Goal: Task Accomplishment & Management: Manage account settings

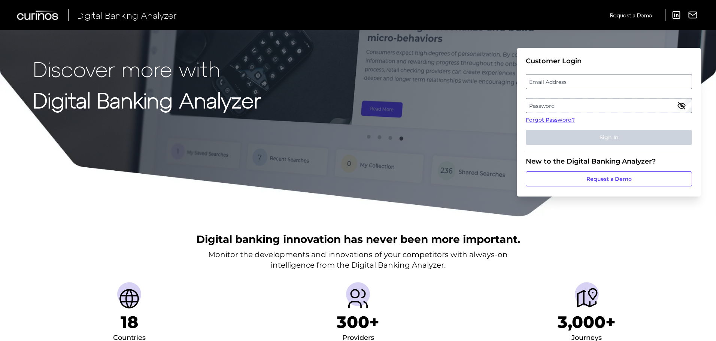
click at [574, 84] on label "Email Address" at bounding box center [608, 81] width 165 height 13
click at [574, 84] on input "email" at bounding box center [608, 81] width 166 height 15
click at [599, 81] on input "Email Address" at bounding box center [608, 81] width 166 height 15
type input "[EMAIL_ADDRESS][PERSON_NAME][DOMAIN_NAME]"
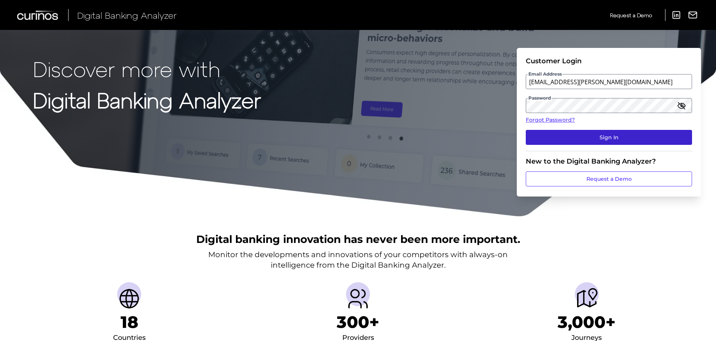
click at [538, 137] on button "Sign In" at bounding box center [608, 137] width 166 height 15
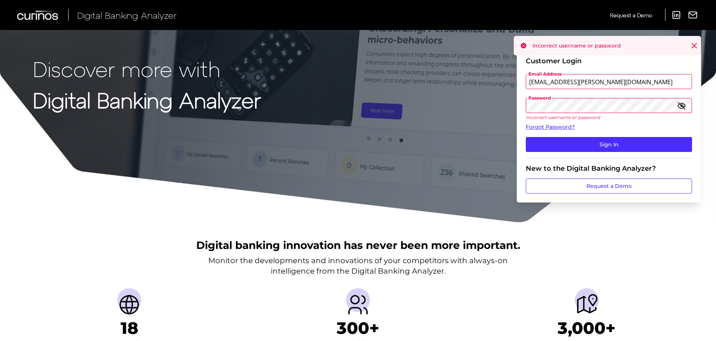
drag, startPoint x: 616, startPoint y: 84, endPoint x: 513, endPoint y: 82, distance: 103.3
click at [513, 82] on div "Discover more with Digital Banking Analyzer Customer Login Email Address [EMAIL…" at bounding box center [358, 111] width 716 height 223
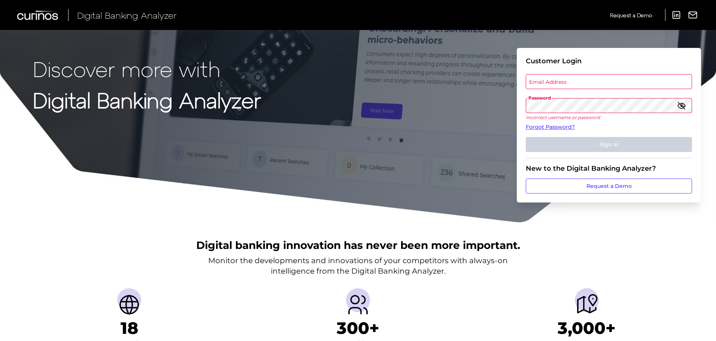
click at [518, 109] on form "Customer Login Email Address Password Incorrect username or password Forgot Pas…" at bounding box center [608, 125] width 184 height 155
click at [552, 129] on link "Forgot Password?" at bounding box center [608, 127] width 166 height 8
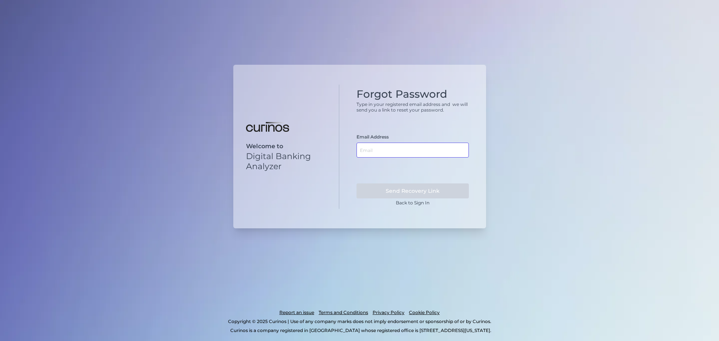
click at [358, 149] on input "text" at bounding box center [412, 150] width 112 height 15
type input "[EMAIL_ADDRESS][PERSON_NAME][DOMAIN_NAME]"
click at [400, 189] on button "Send Recovery Link" at bounding box center [412, 190] width 112 height 15
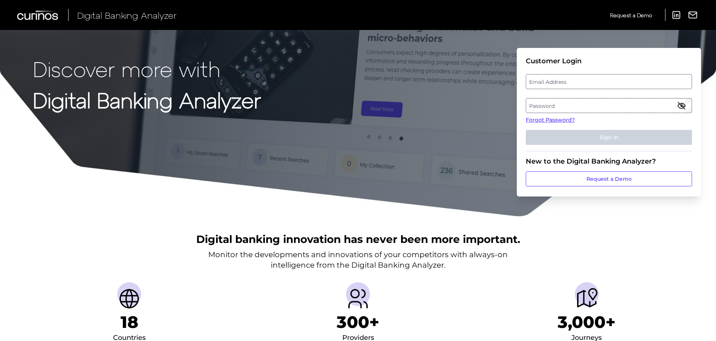
click at [569, 80] on label "Email Address" at bounding box center [608, 81] width 165 height 13
click at [569, 80] on input "email" at bounding box center [608, 81] width 166 height 15
click at [641, 82] on input "Email Address" at bounding box center [608, 81] width 166 height 15
click at [557, 79] on input "Email Address" at bounding box center [608, 81] width 166 height 15
type input "[EMAIL_ADDRESS][PERSON_NAME][DOMAIN_NAME]"
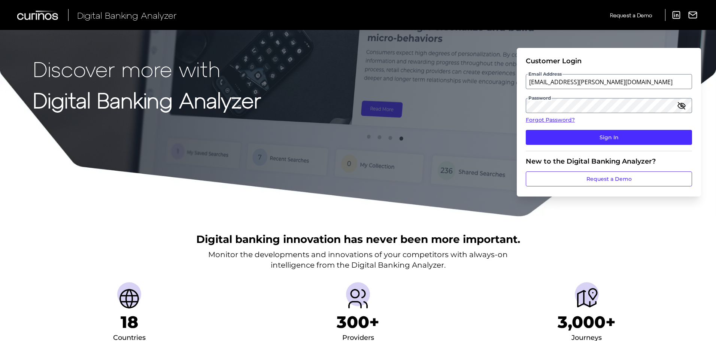
click at [681, 106] on icon "button" at bounding box center [681, 105] width 7 height 7
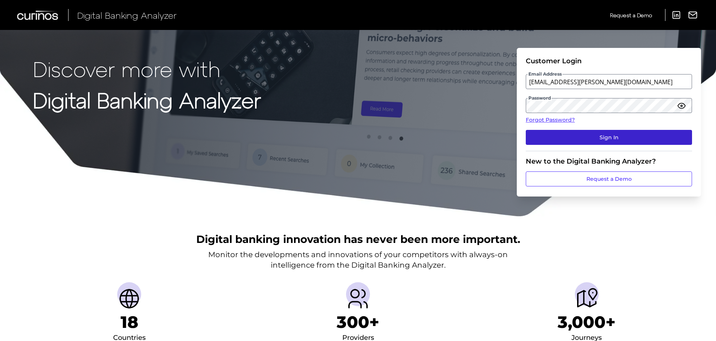
click at [644, 137] on button "Sign In" at bounding box center [608, 137] width 166 height 15
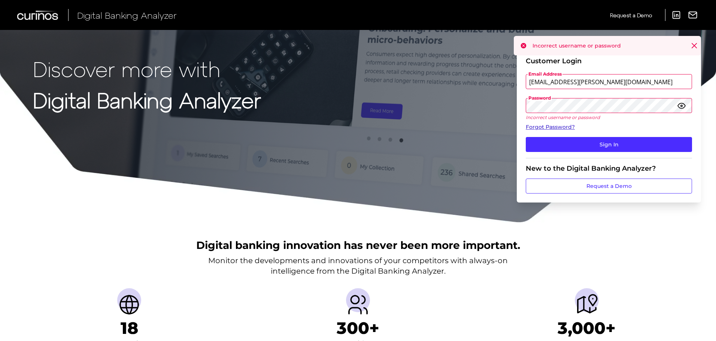
click at [566, 128] on link "Forgot Password?" at bounding box center [608, 127] width 166 height 8
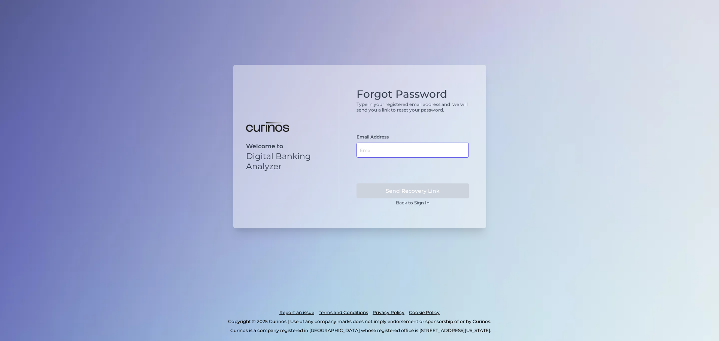
click at [432, 149] on input "text" at bounding box center [412, 150] width 112 height 15
type input "[EMAIL_ADDRESS][PERSON_NAME][DOMAIN_NAME]"
click at [433, 189] on button "Send Recovery Link" at bounding box center [412, 190] width 112 height 15
